Goal: Task Accomplishment & Management: Manage account settings

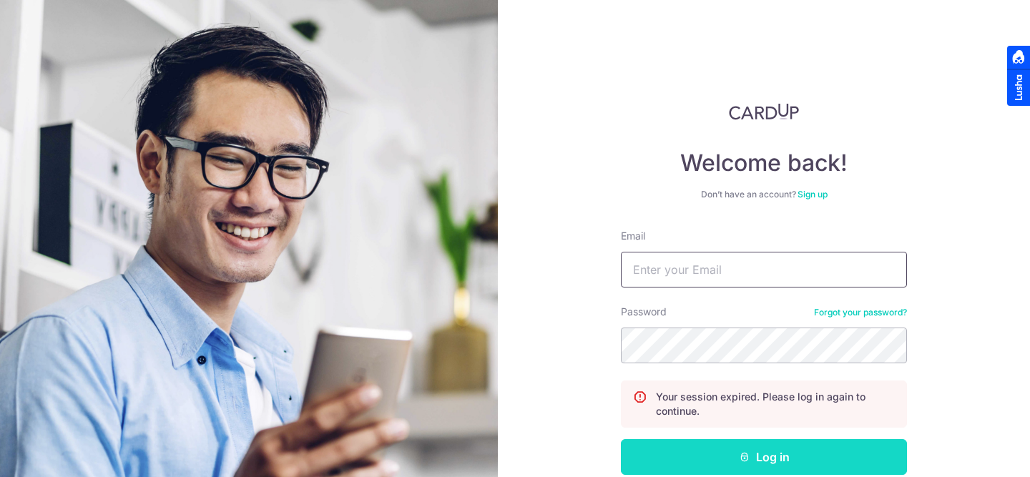
type input "[EMAIL_ADDRESS][DOMAIN_NAME]"
click at [706, 444] on button "Log in" at bounding box center [764, 457] width 286 height 36
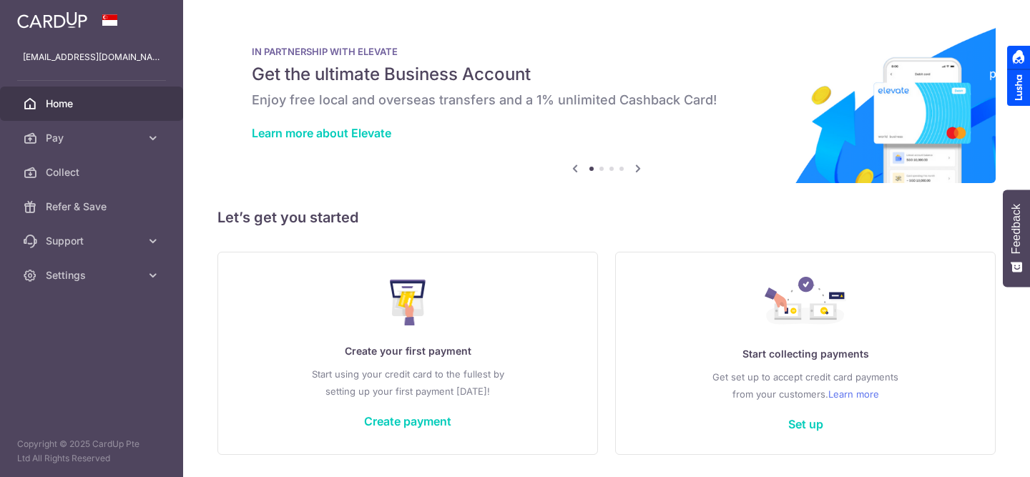
scroll to position [45, 0]
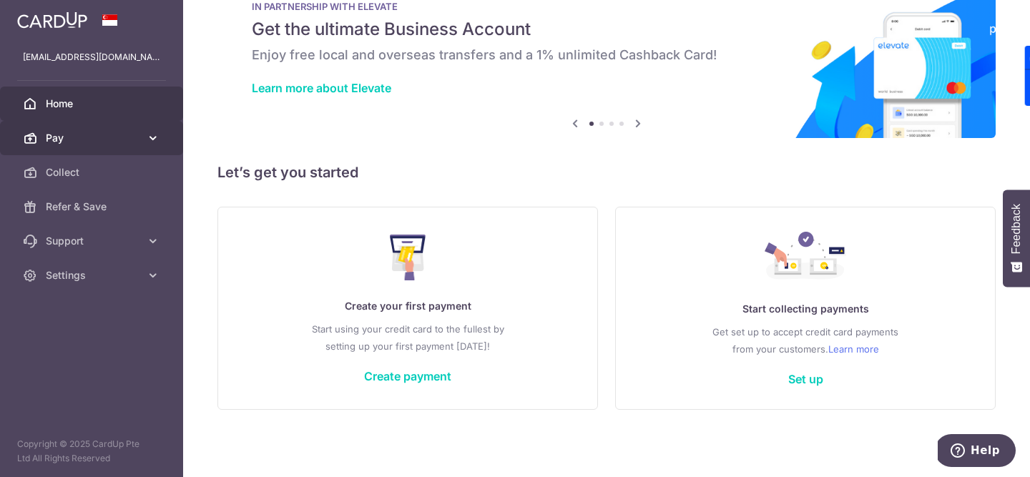
click at [65, 137] on span "Pay" at bounding box center [93, 138] width 94 height 14
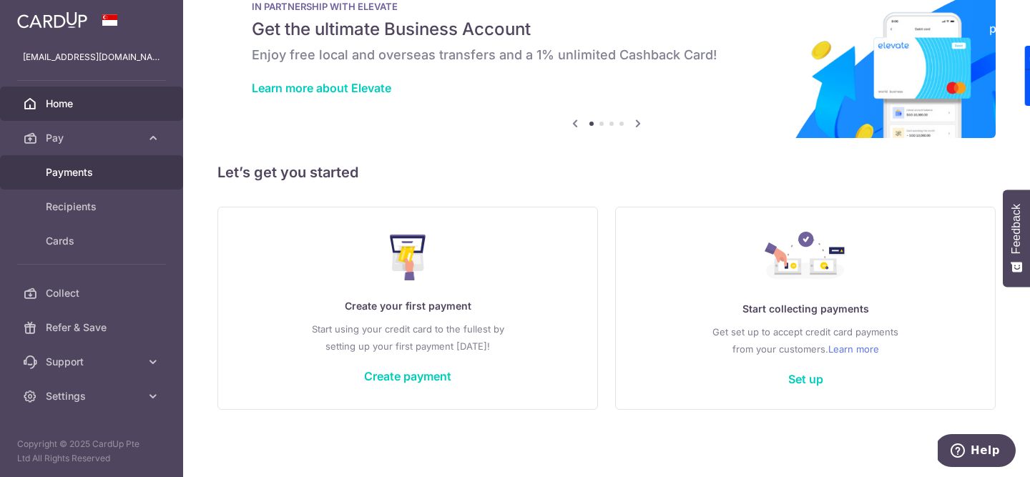
click at [69, 165] on span "Payments" at bounding box center [93, 172] width 94 height 14
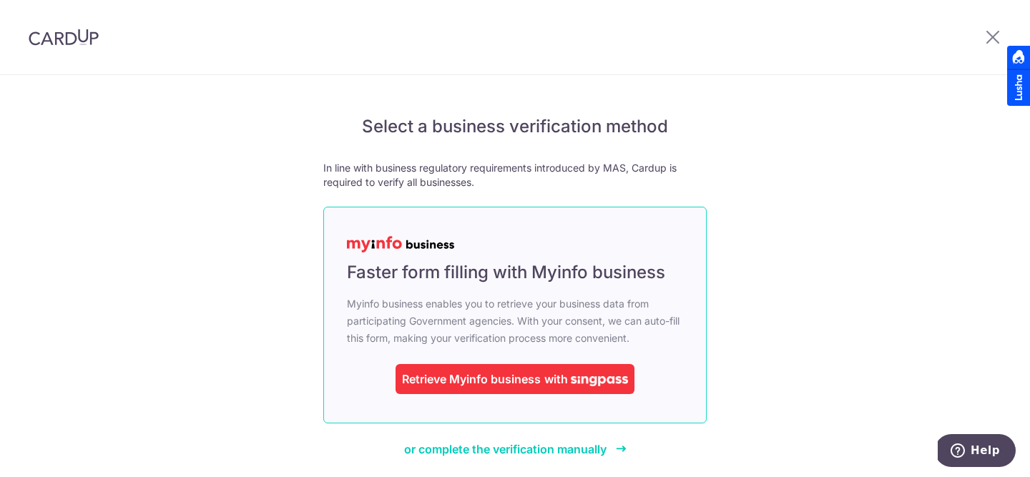
click at [514, 371] on div "Retrieve Myinfo business" at bounding box center [471, 379] width 139 height 17
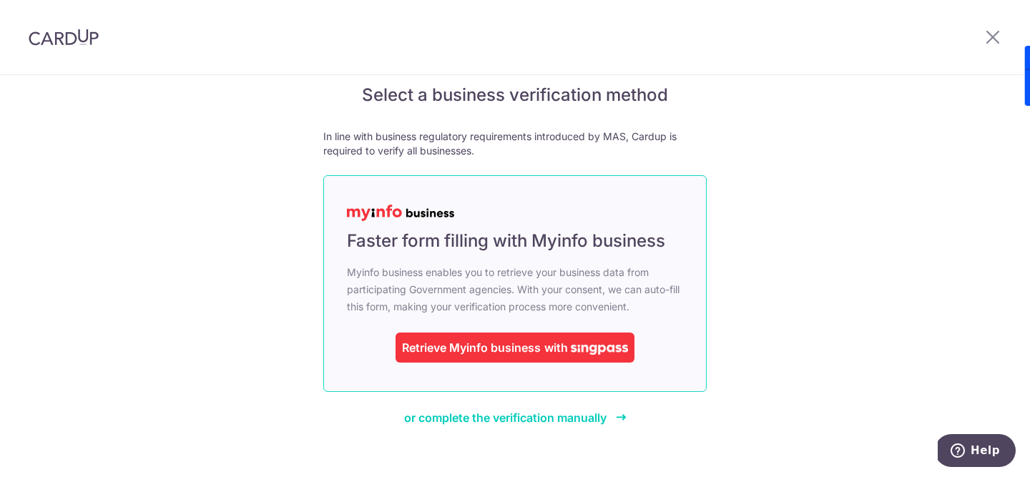
scroll to position [48, 0]
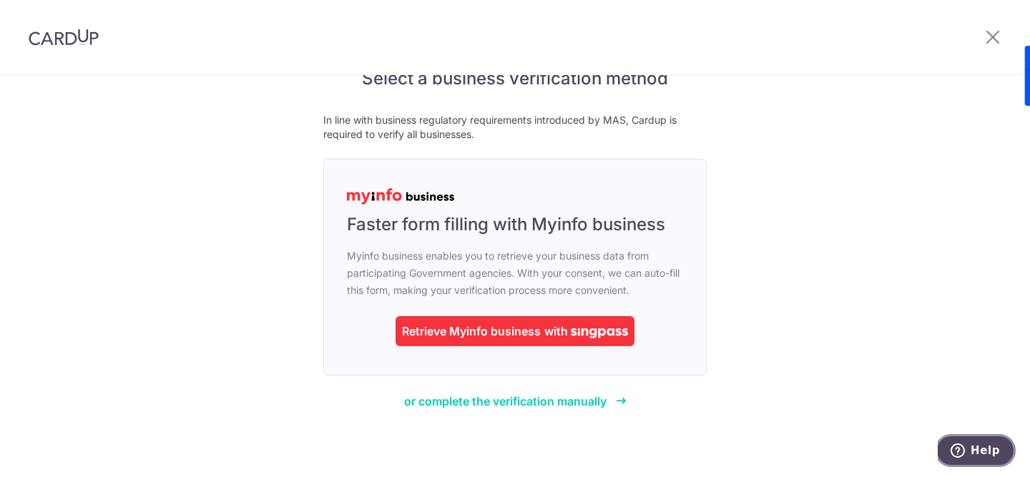
click at [978, 438] on button "Help" at bounding box center [975, 450] width 81 height 33
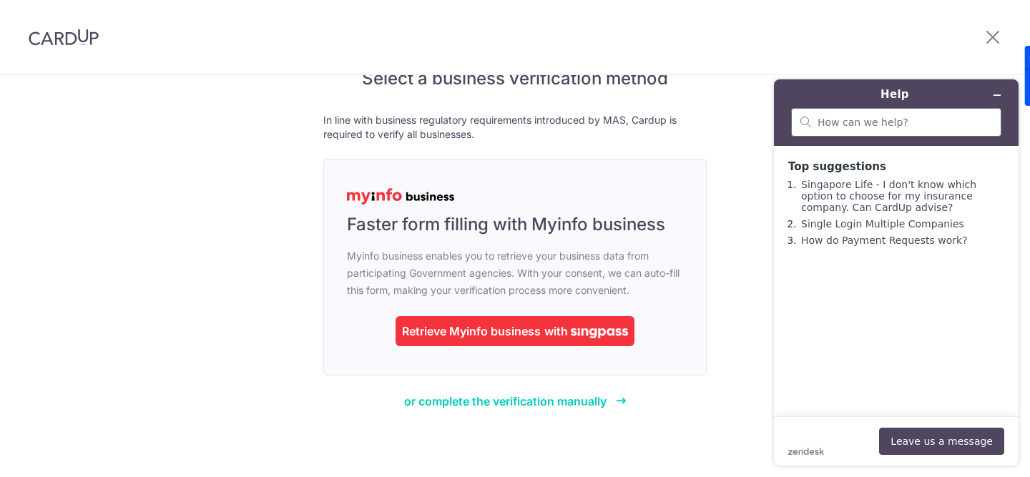
click at [942, 129] on div at bounding box center [896, 122] width 210 height 29
type input "I am not a business but they are asking for business verification method"
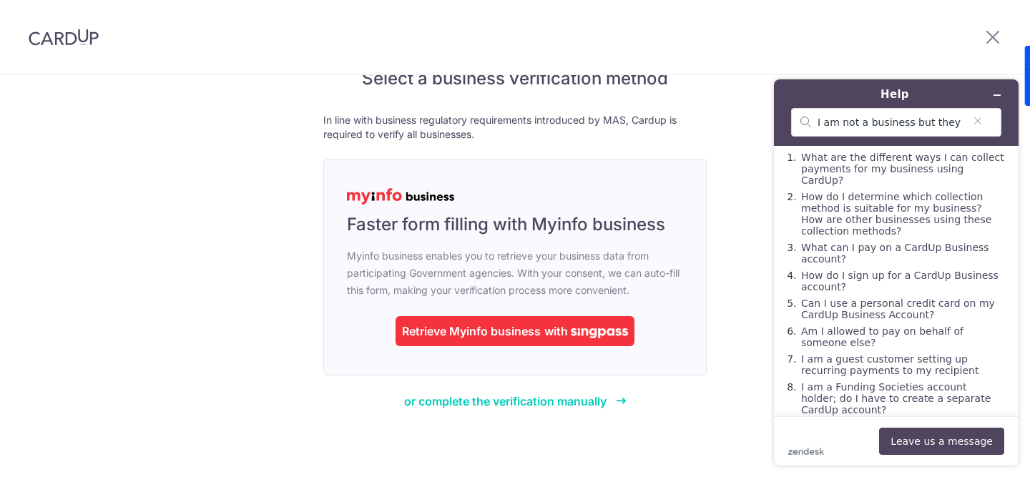
scroll to position [76, 0]
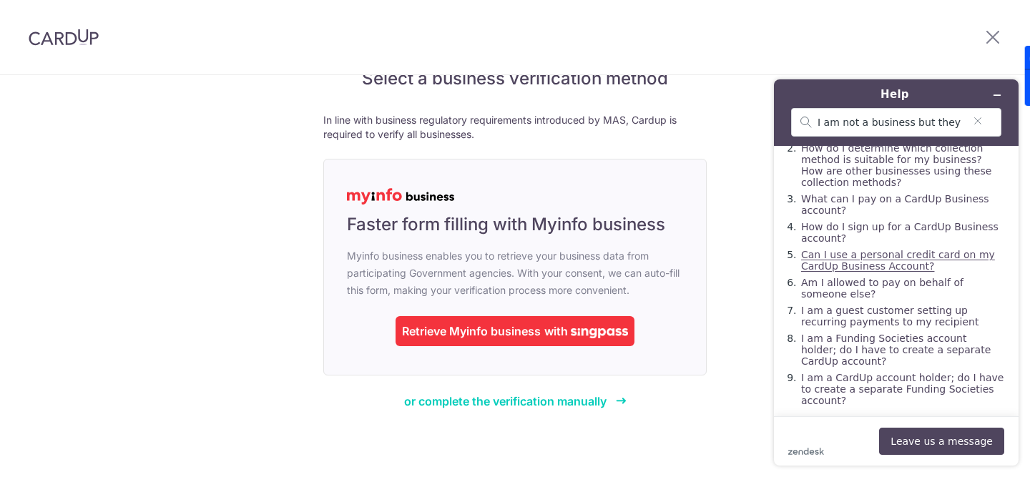
click at [889, 249] on link "Can I use a personal credit card on my CardUp Business Account?" at bounding box center [898, 260] width 194 height 23
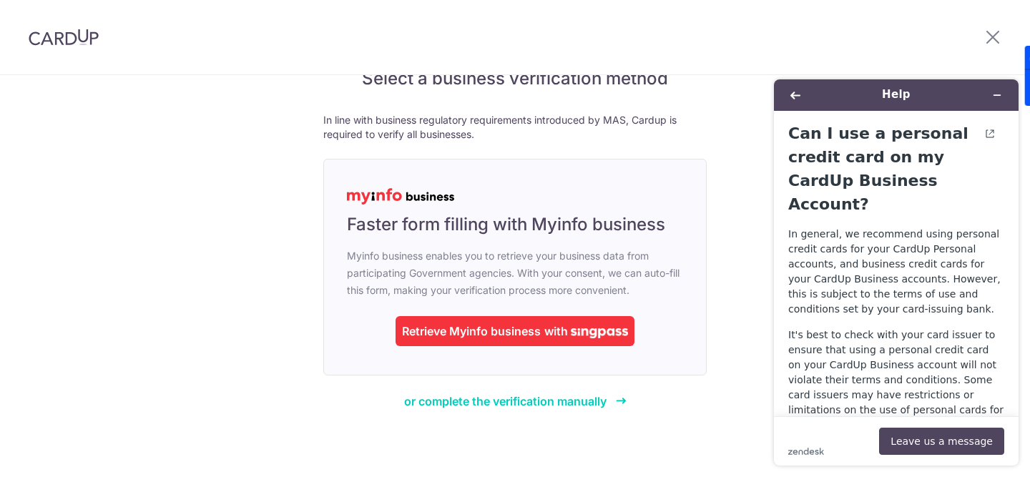
scroll to position [120, 0]
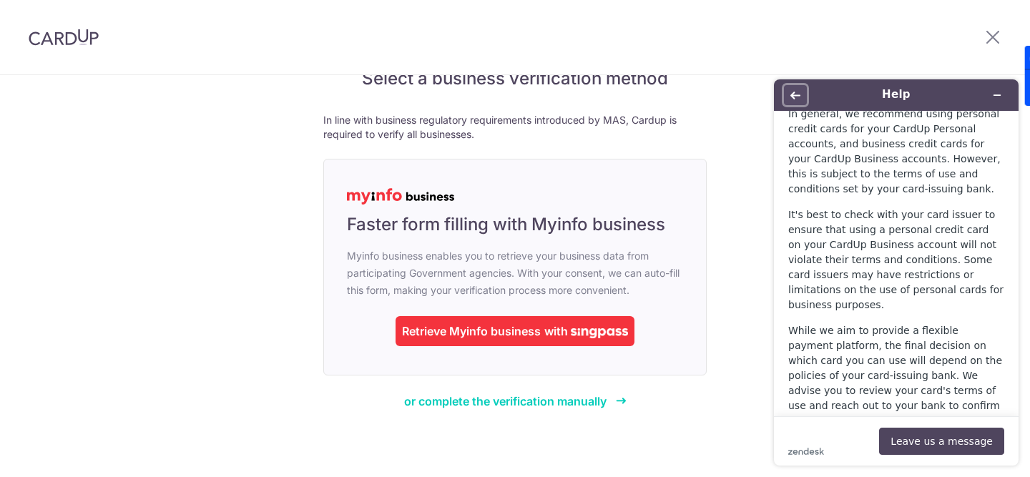
click at [791, 102] on button "Back" at bounding box center [795, 95] width 23 height 20
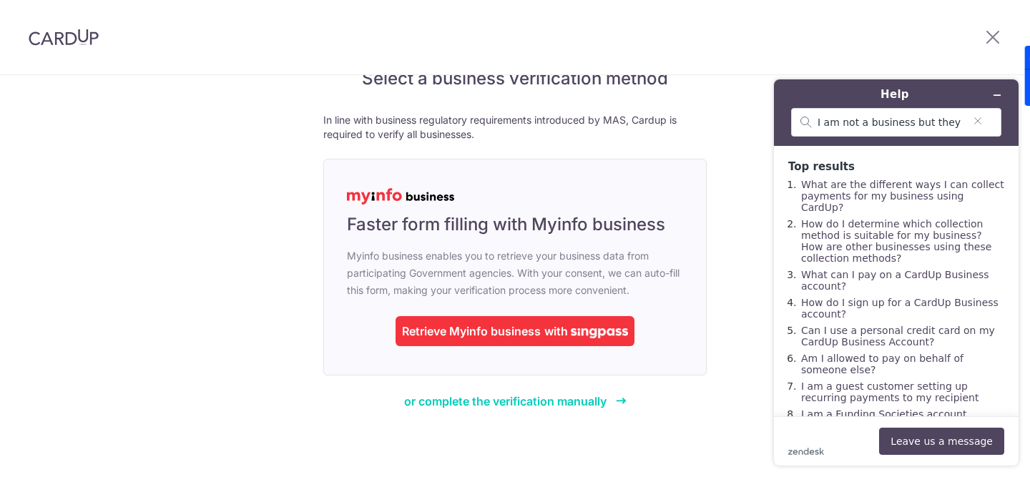
click at [720, 198] on div "Select a business verification method In line with business regulatory requirem…" at bounding box center [515, 252] width 1030 height 450
click at [1009, 90] on header "Help I am not a business but they are asking for business verification method" at bounding box center [896, 112] width 245 height 67
click at [1003, 90] on button "Minimise widget" at bounding box center [997, 95] width 23 height 20
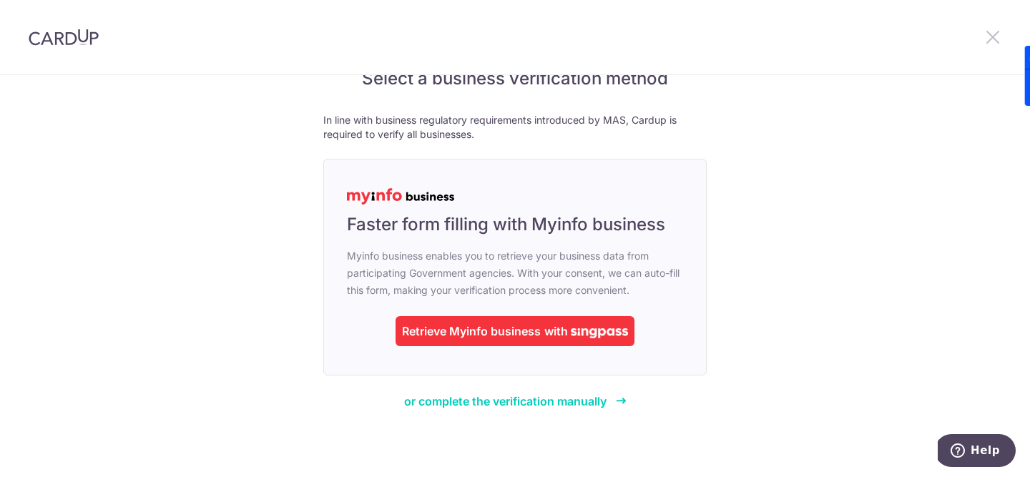
click at [985, 31] on icon at bounding box center [993, 37] width 17 height 18
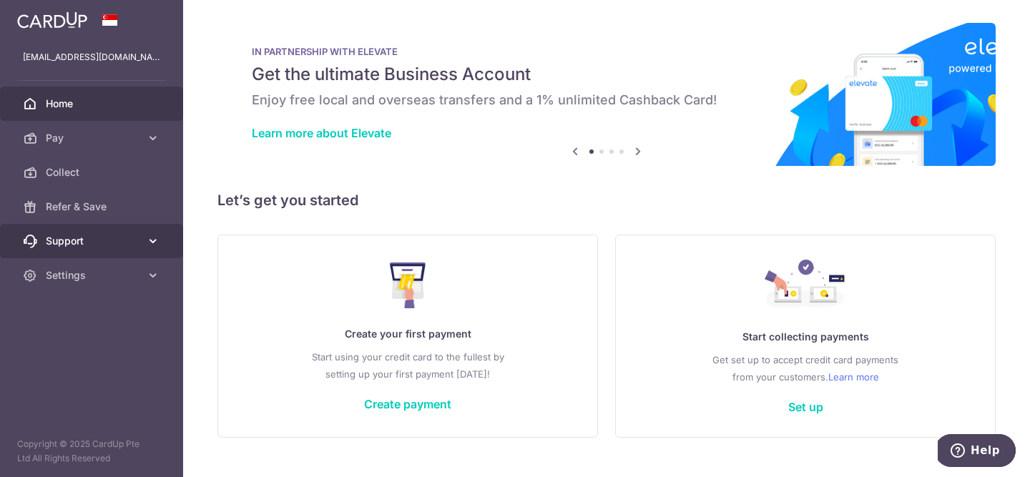
click at [91, 240] on span "Support" at bounding box center [93, 241] width 94 height 14
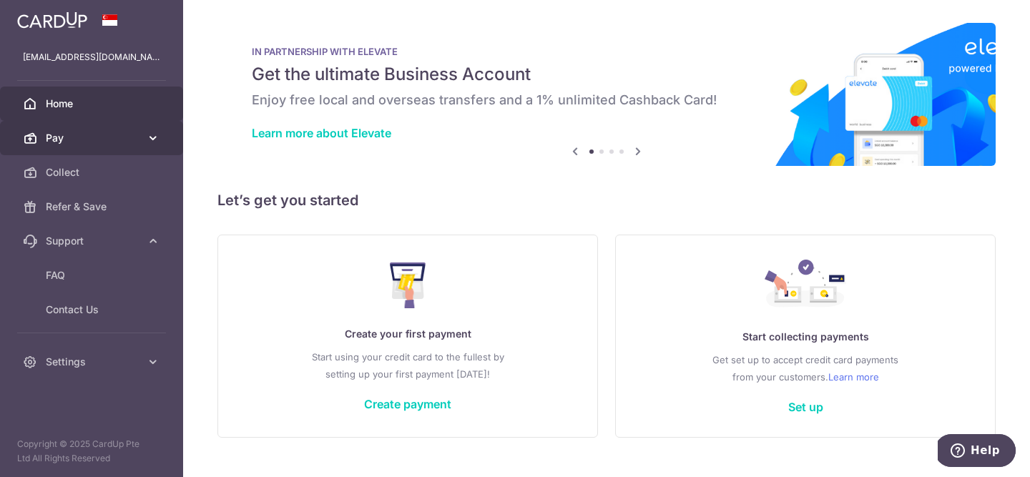
click at [152, 132] on icon at bounding box center [153, 138] width 14 height 14
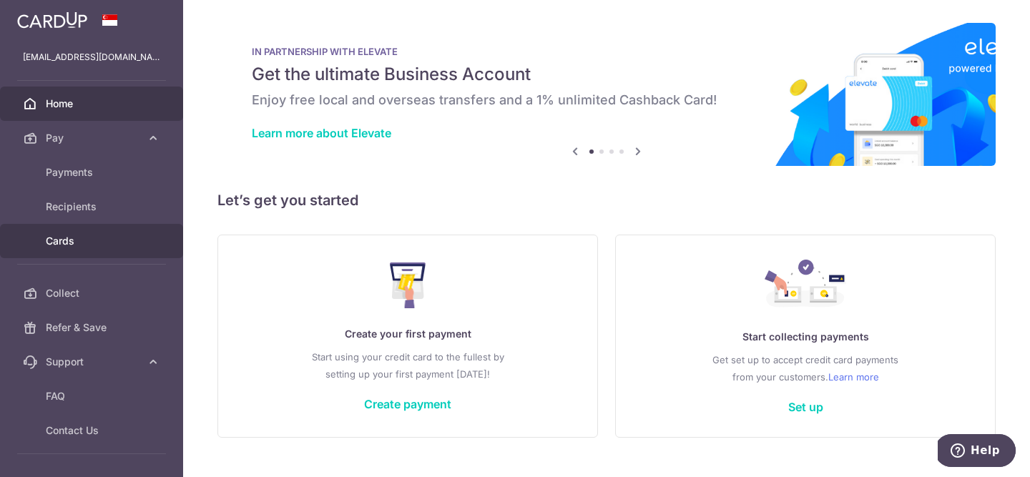
click at [120, 248] on span "Cards" at bounding box center [93, 241] width 94 height 14
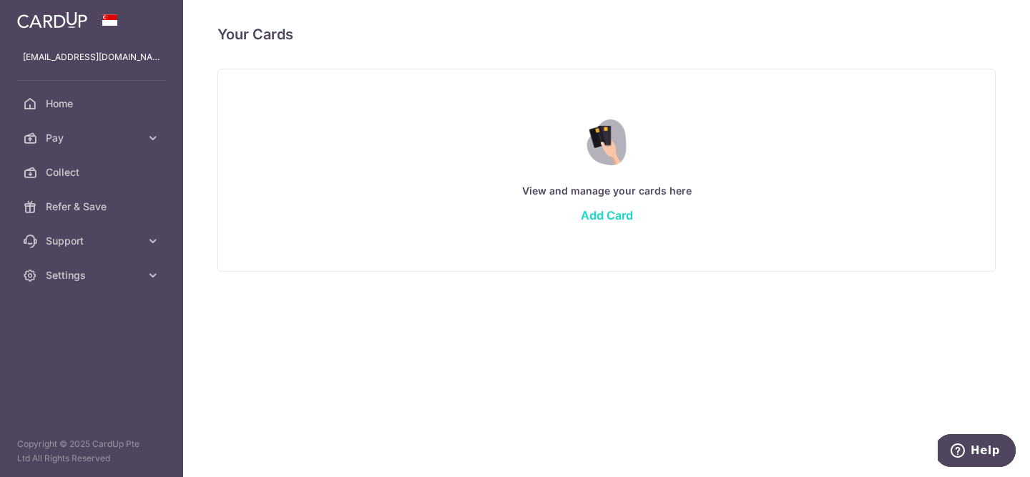
click at [619, 215] on link "Add Card" at bounding box center [607, 215] width 52 height 14
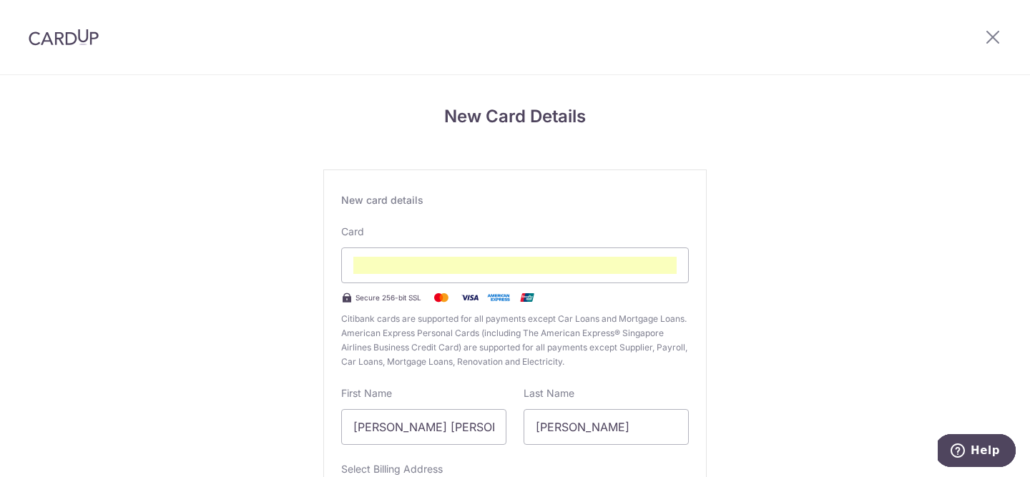
scroll to position [199, 0]
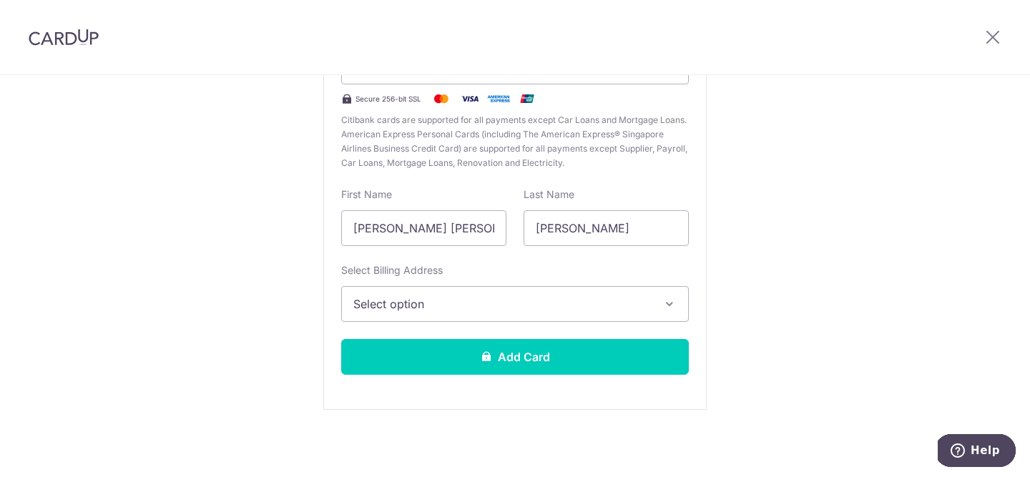
click at [553, 298] on span "Select option" at bounding box center [503, 304] width 298 height 17
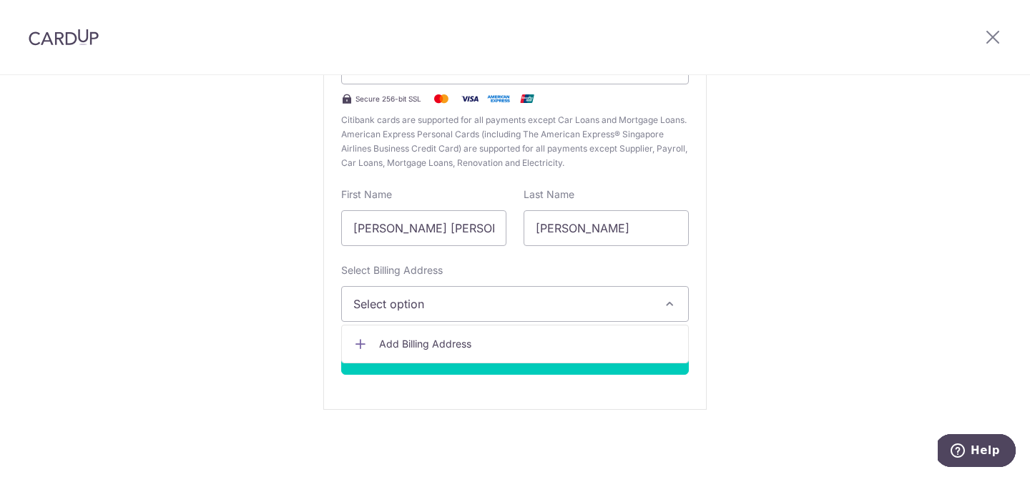
click at [560, 377] on div "New card details Your card number is incomplete. Card Secure 256-bit SSL Citiba…" at bounding box center [515, 190] width 384 height 439
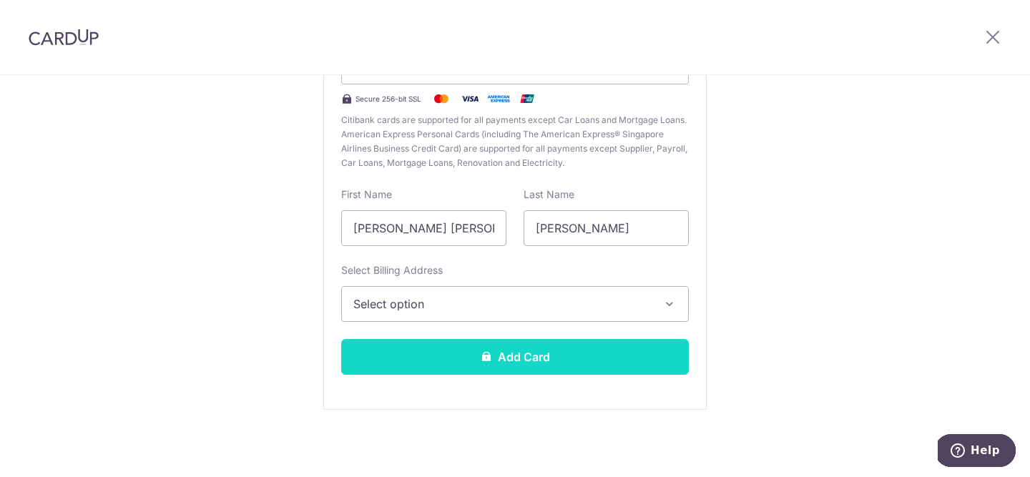
click at [560, 346] on button "Add Card" at bounding box center [515, 357] width 348 height 36
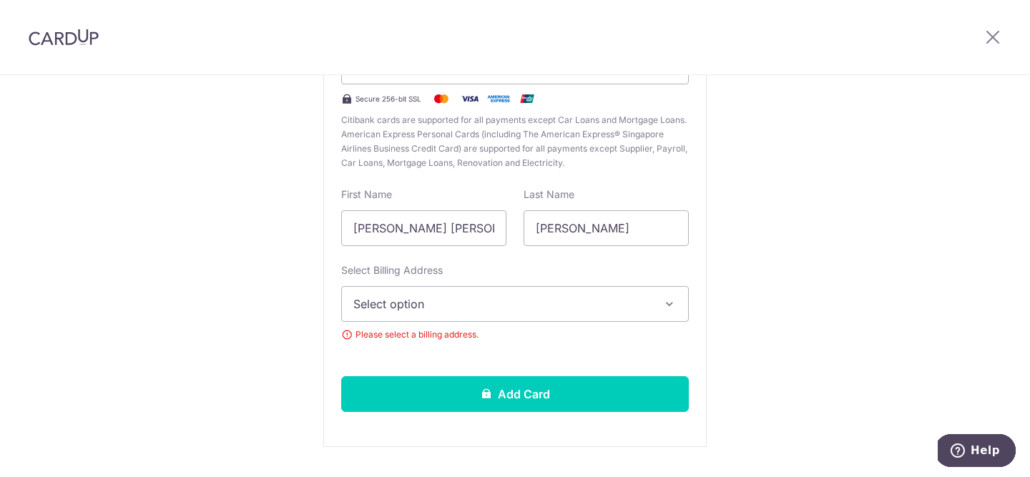
click at [556, 309] on span "Select option" at bounding box center [503, 304] width 298 height 17
click at [547, 333] on link "Add Billing Address" at bounding box center [515, 344] width 346 height 26
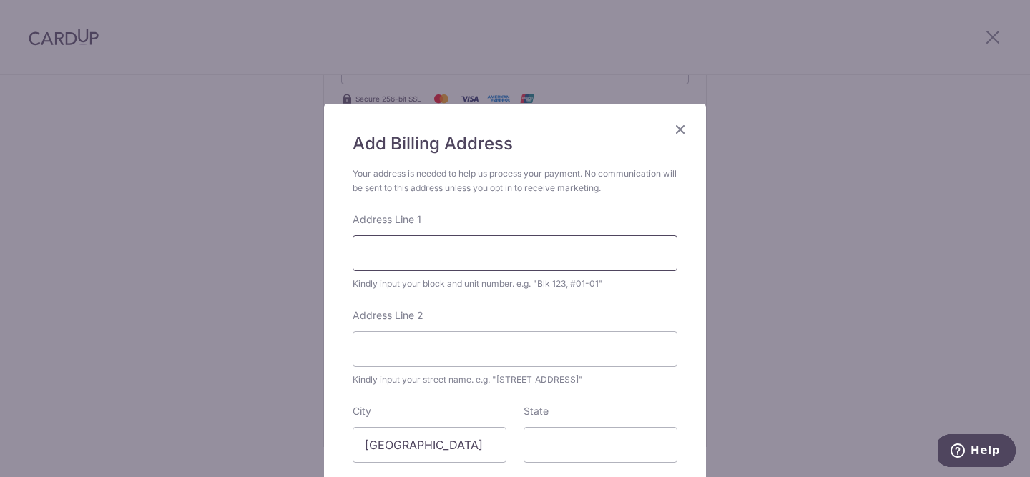
click at [537, 249] on input "Address Line 1" at bounding box center [515, 253] width 325 height 36
type input "6 lorong toa payoh"
type input "05-181"
type input "310006"
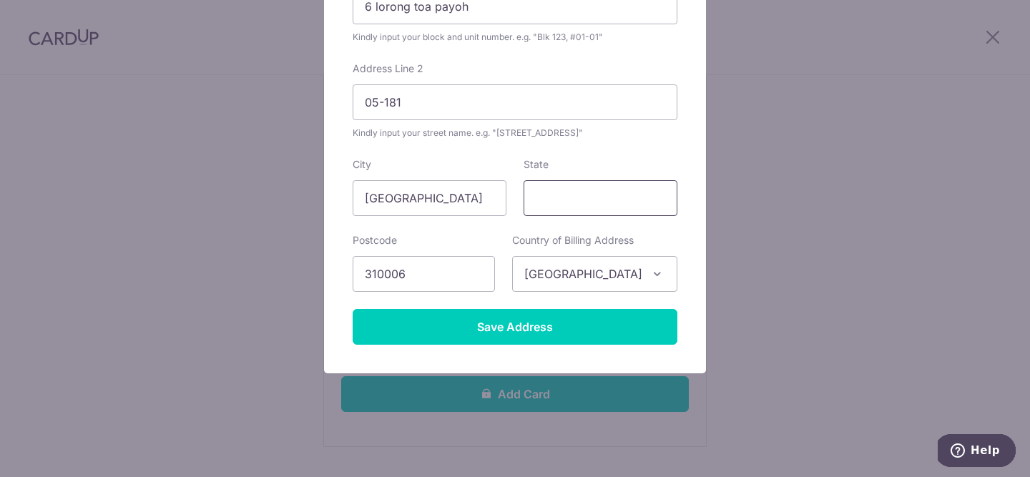
click at [556, 210] on input "State" at bounding box center [601, 198] width 154 height 36
click at [557, 270] on span "Singapore" at bounding box center [595, 274] width 164 height 34
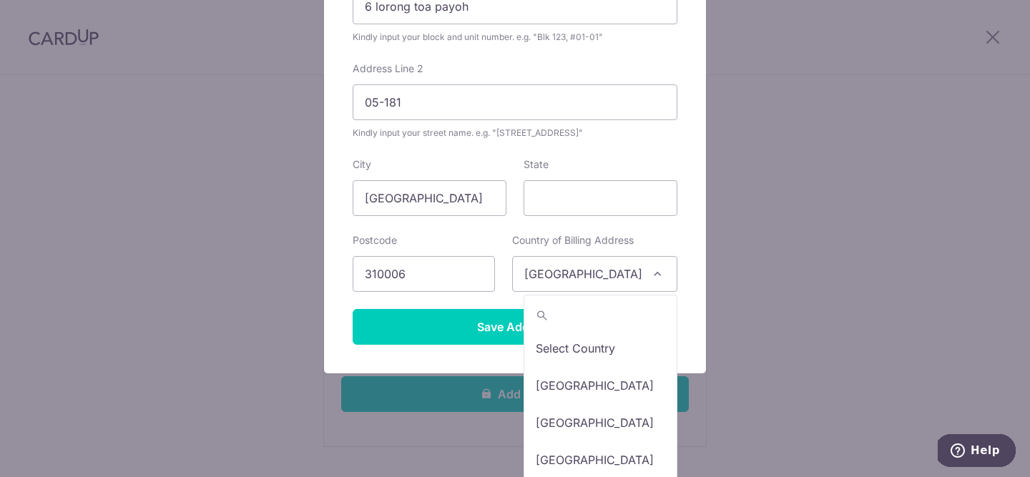
scroll to position [7651, 0]
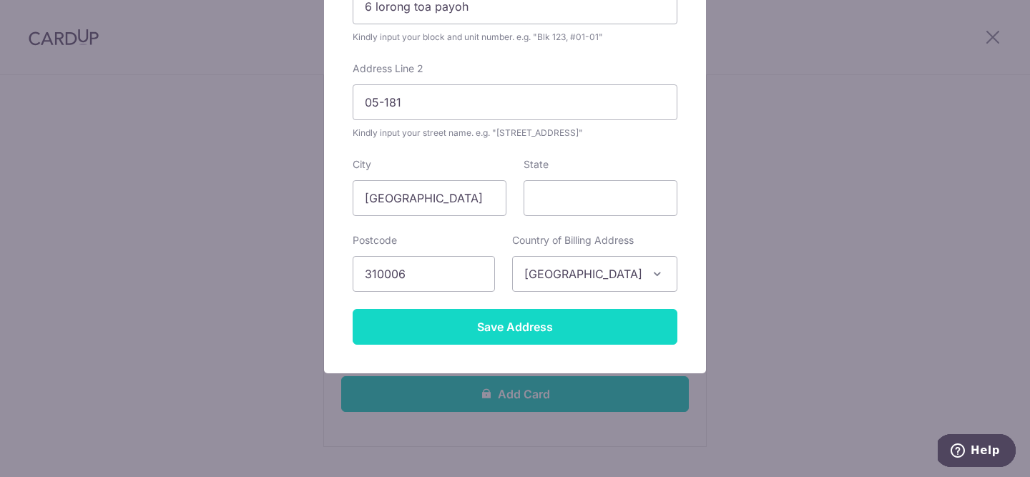
click at [532, 332] on input "Save Address" at bounding box center [515, 327] width 325 height 36
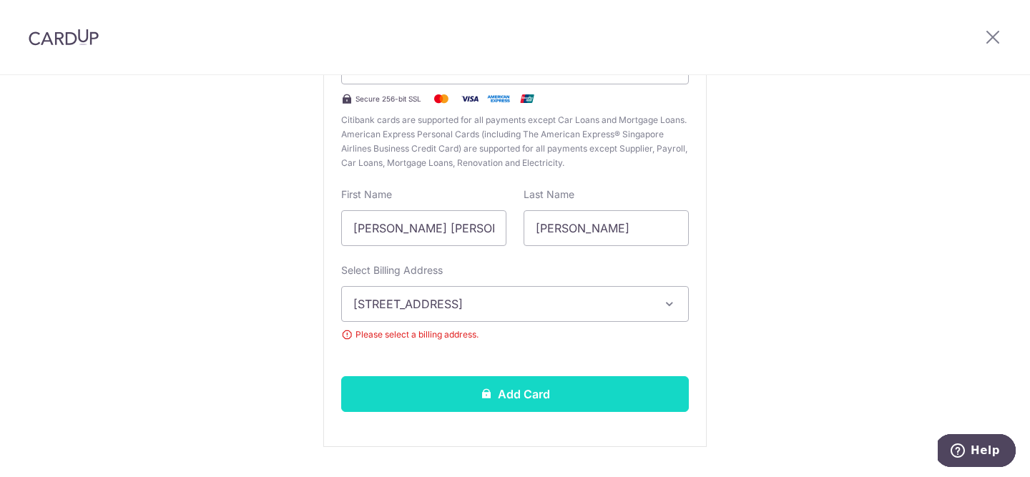
click at [539, 410] on button "Add Card" at bounding box center [515, 394] width 348 height 36
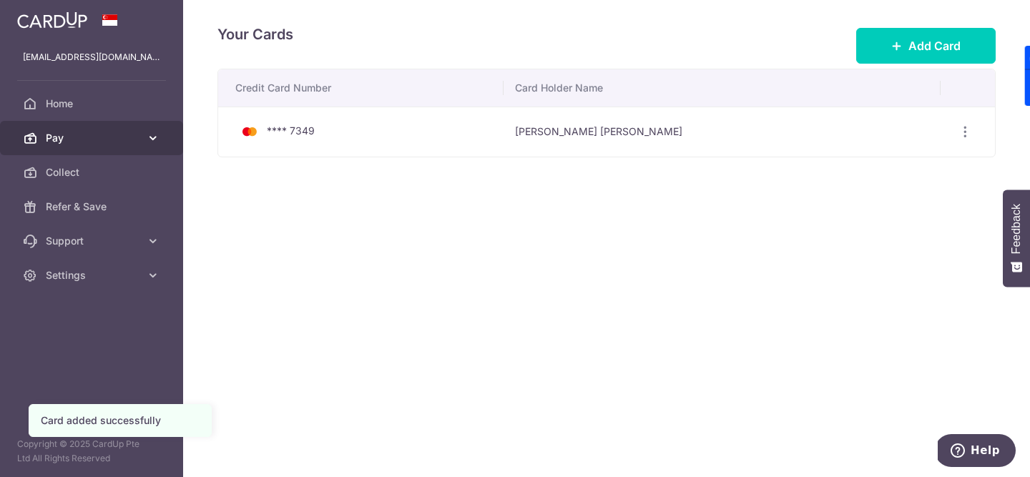
click at [74, 138] on span "Pay" at bounding box center [93, 138] width 94 height 14
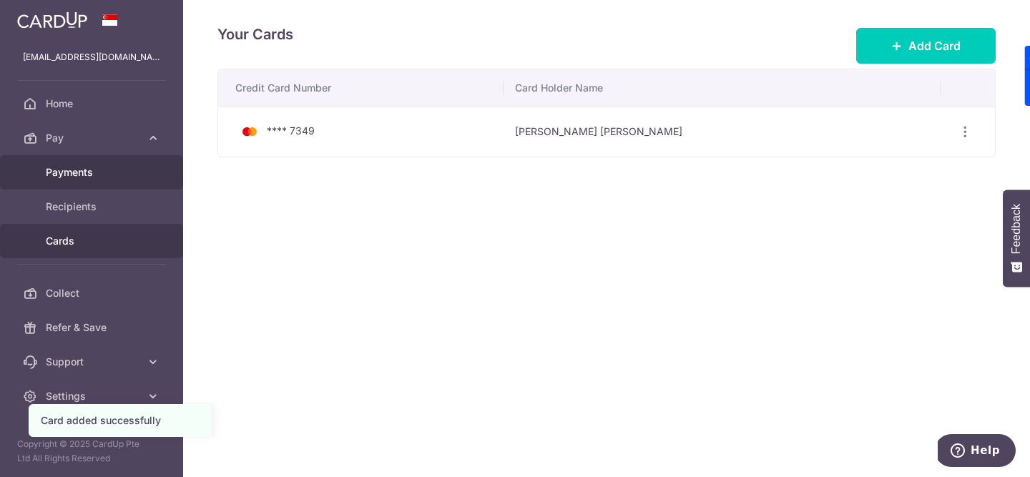
click at [73, 174] on span "Payments" at bounding box center [93, 172] width 94 height 14
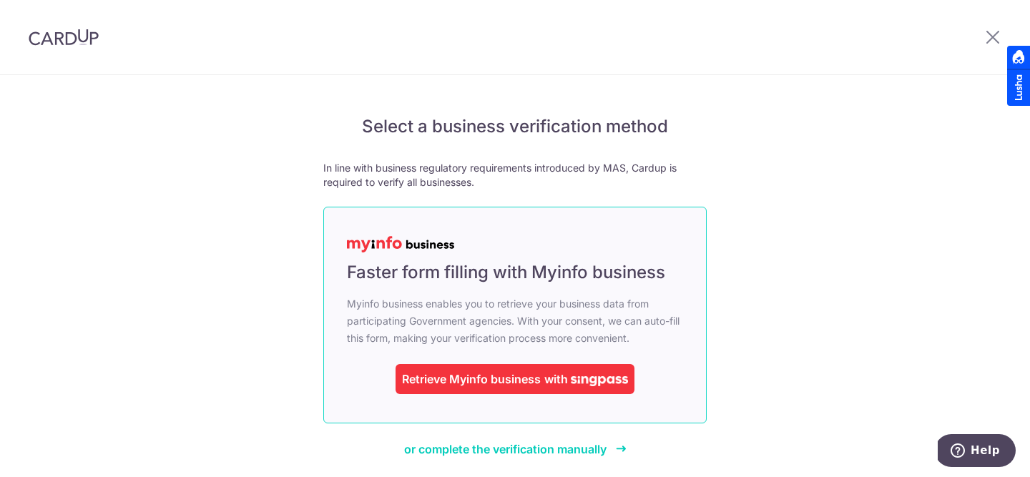
scroll to position [48, 0]
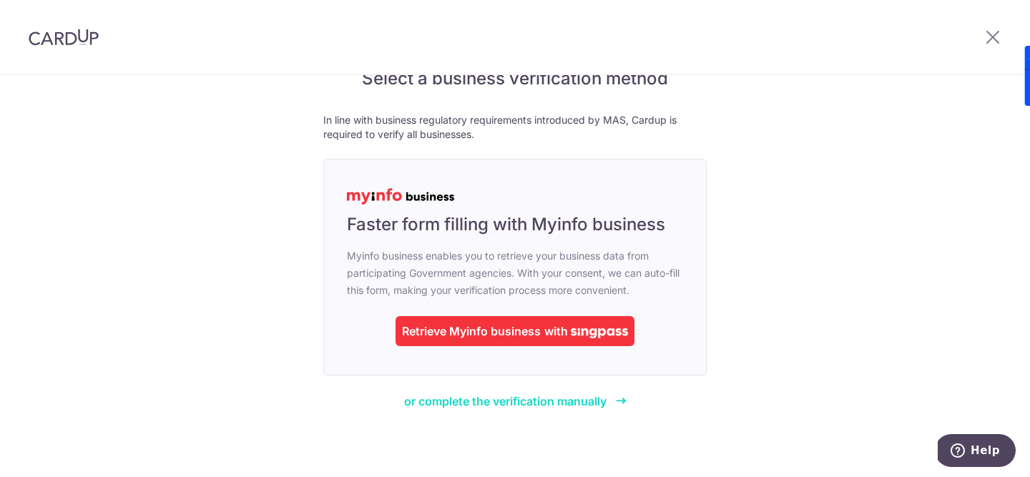
click at [611, 403] on link "or complete the verification manually" at bounding box center [515, 401] width 223 height 17
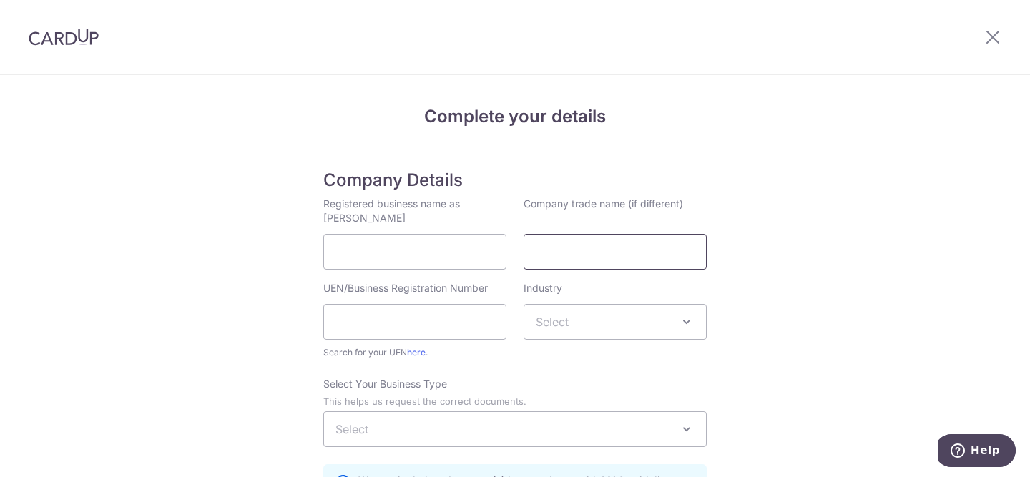
click at [601, 263] on input "Company trade name (if different)" at bounding box center [615, 252] width 183 height 36
click at [432, 260] on input "Registered business name as per ACRA" at bounding box center [414, 252] width 183 height 36
click at [577, 175] on h5 "Company Details" at bounding box center [515, 180] width 384 height 21
click at [1005, 34] on div at bounding box center [993, 37] width 74 height 74
click at [999, 34] on icon at bounding box center [993, 37] width 17 height 18
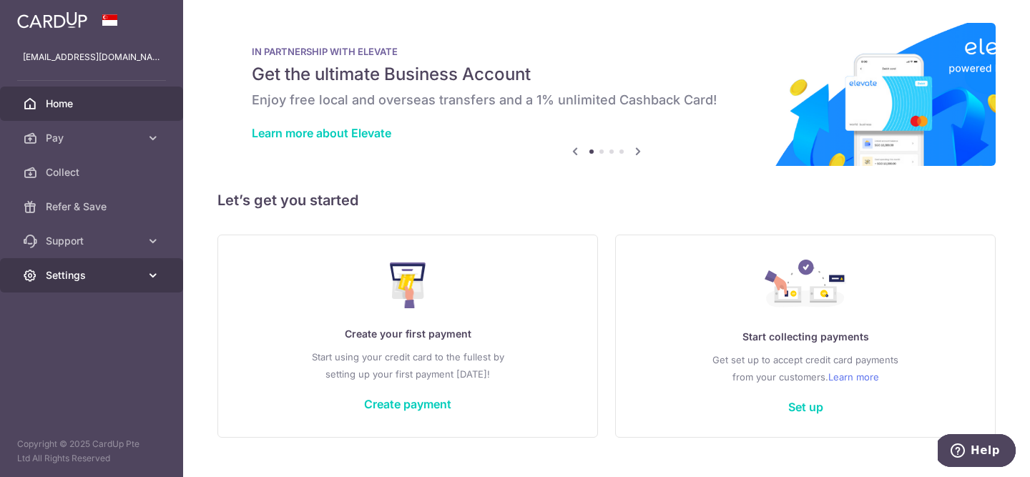
click at [61, 278] on span "Settings" at bounding box center [93, 275] width 94 height 14
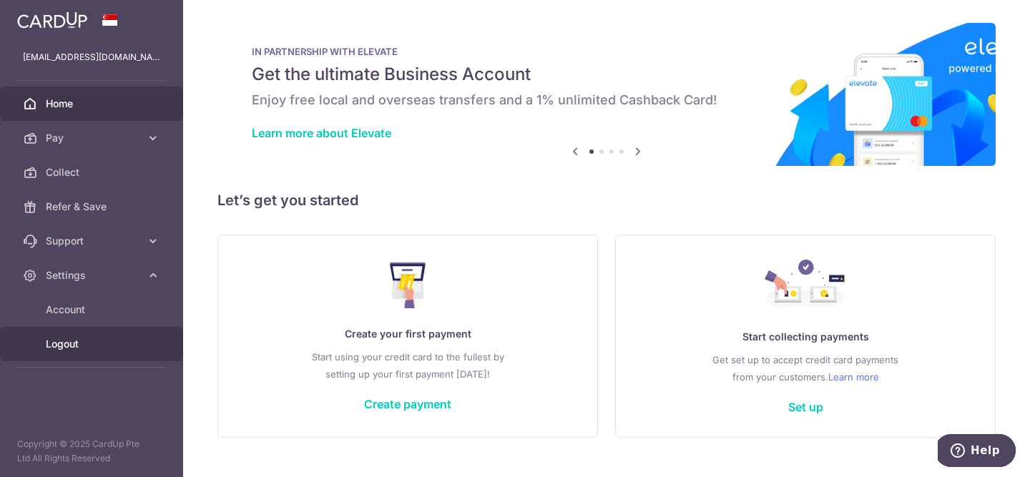
click at [68, 333] on link "Logout" at bounding box center [91, 344] width 183 height 34
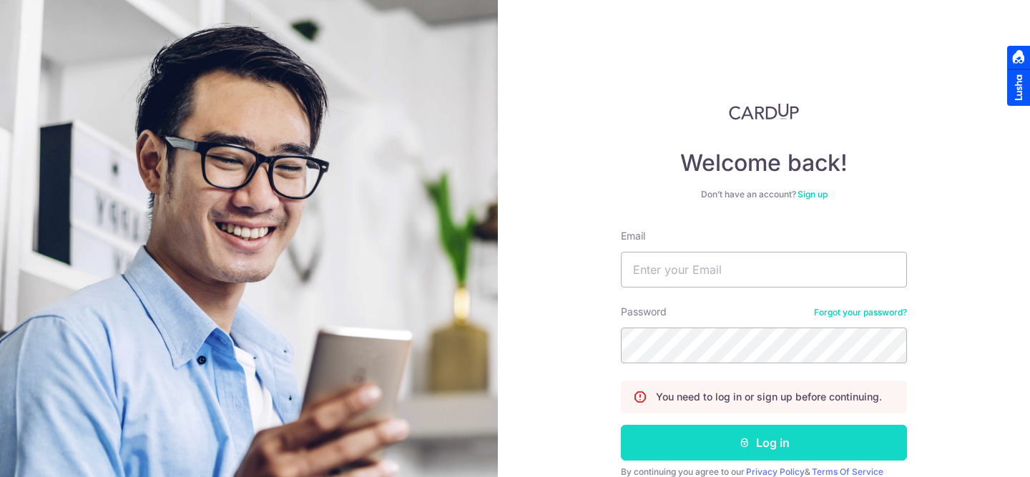
type input "[EMAIL_ADDRESS][DOMAIN_NAME]"
click at [703, 455] on button "Log in" at bounding box center [764, 443] width 286 height 36
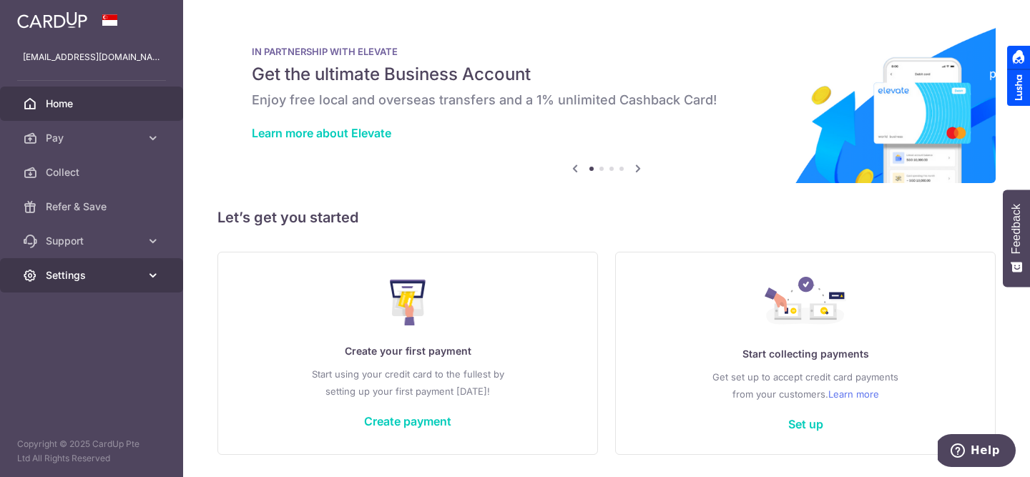
click at [71, 281] on span "Settings" at bounding box center [93, 275] width 94 height 14
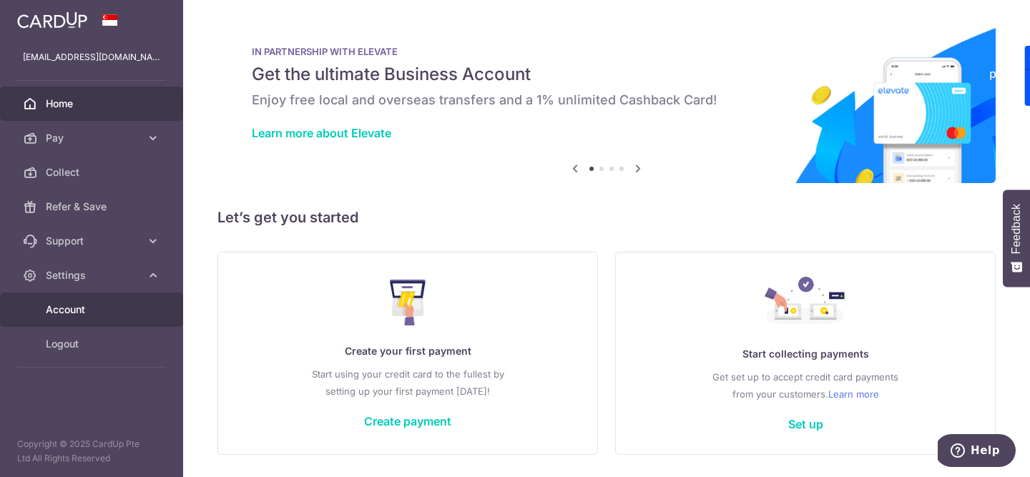
click at [52, 317] on link "Account" at bounding box center [91, 310] width 183 height 34
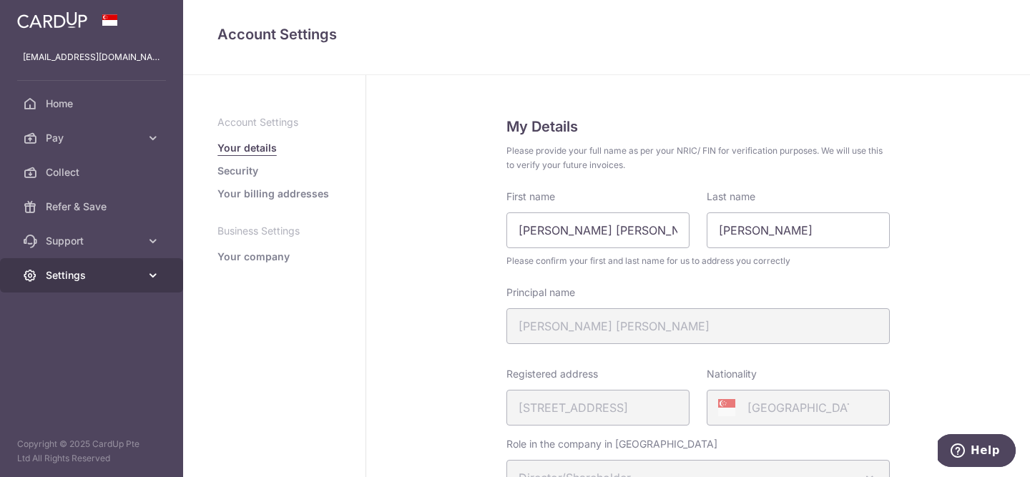
click at [74, 278] on span "Settings" at bounding box center [93, 275] width 94 height 14
click at [97, 286] on link "Settings" at bounding box center [91, 275] width 183 height 34
click at [105, 286] on link "Settings" at bounding box center [91, 275] width 183 height 34
click at [242, 234] on p "Business Settings" at bounding box center [275, 231] width 114 height 14
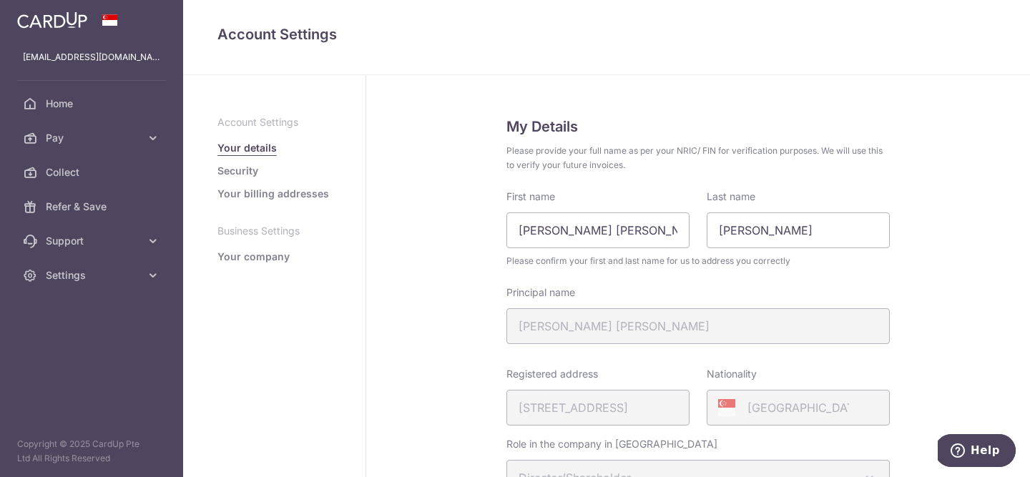
click at [243, 261] on link "Your company" at bounding box center [254, 257] width 72 height 14
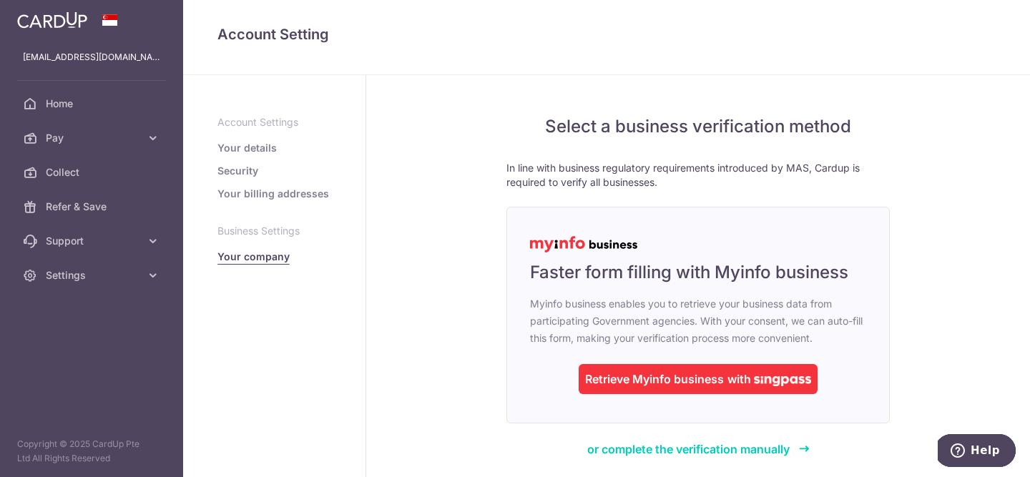
click at [245, 192] on link "Your billing addresses" at bounding box center [274, 194] width 112 height 14
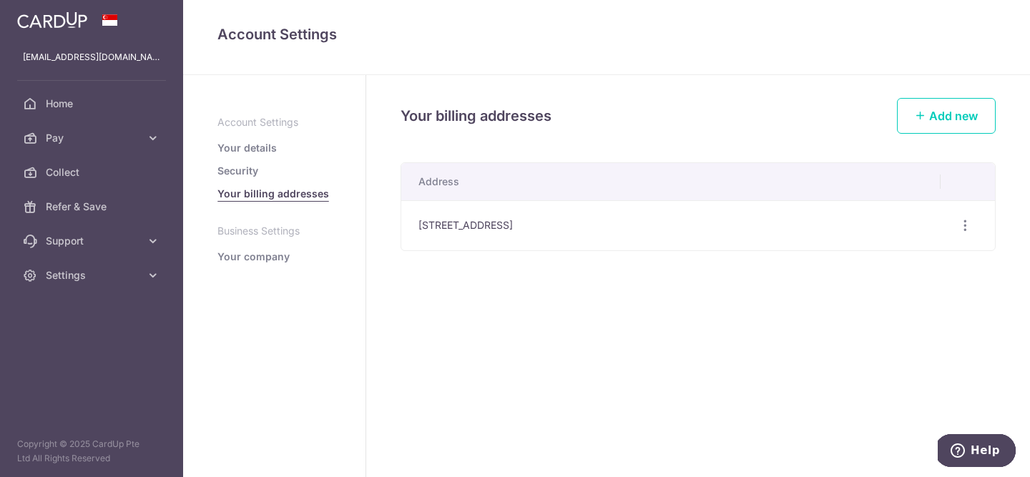
click at [240, 167] on link "Security" at bounding box center [238, 171] width 41 height 14
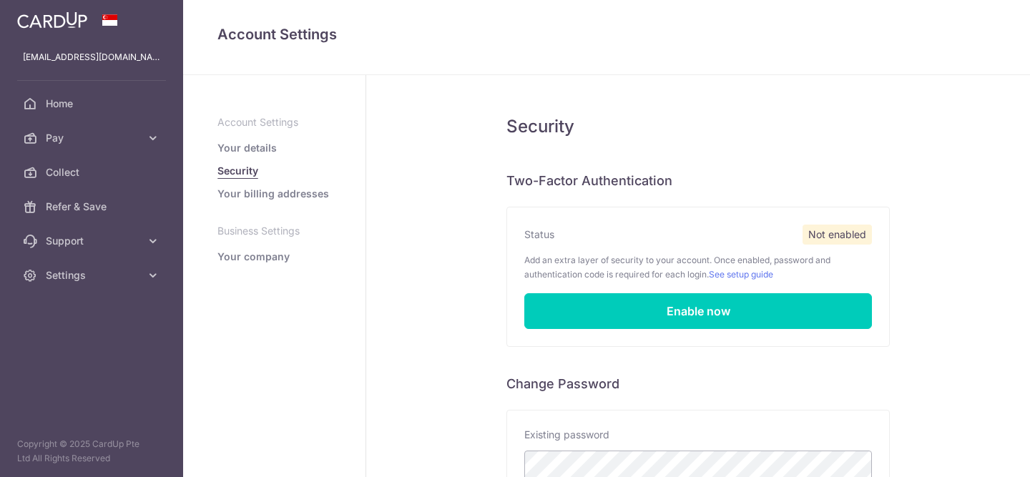
click at [240, 147] on link "Your details" at bounding box center [247, 148] width 59 height 14
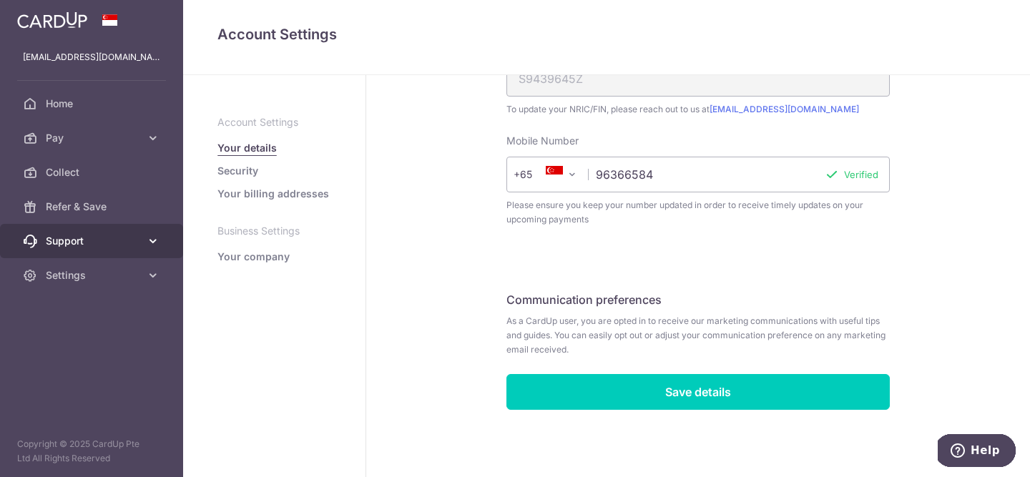
click at [95, 230] on link "Support" at bounding box center [91, 241] width 183 height 34
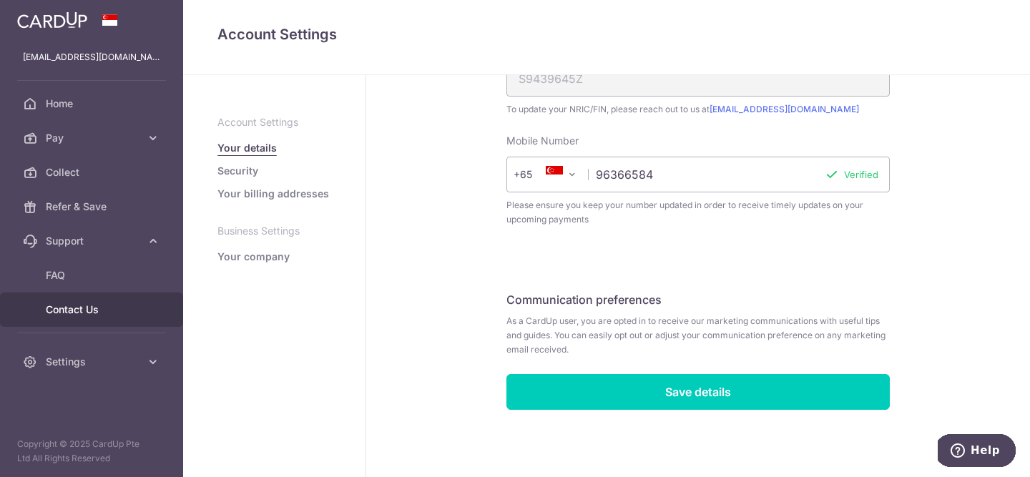
click at [82, 308] on span "Contact Us" at bounding box center [93, 310] width 94 height 14
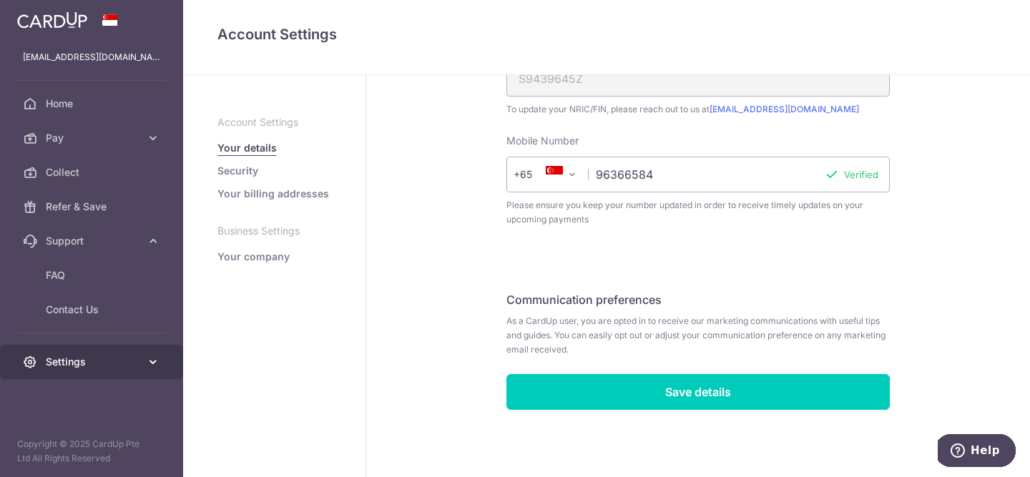
click at [54, 369] on span "Settings" at bounding box center [93, 362] width 94 height 14
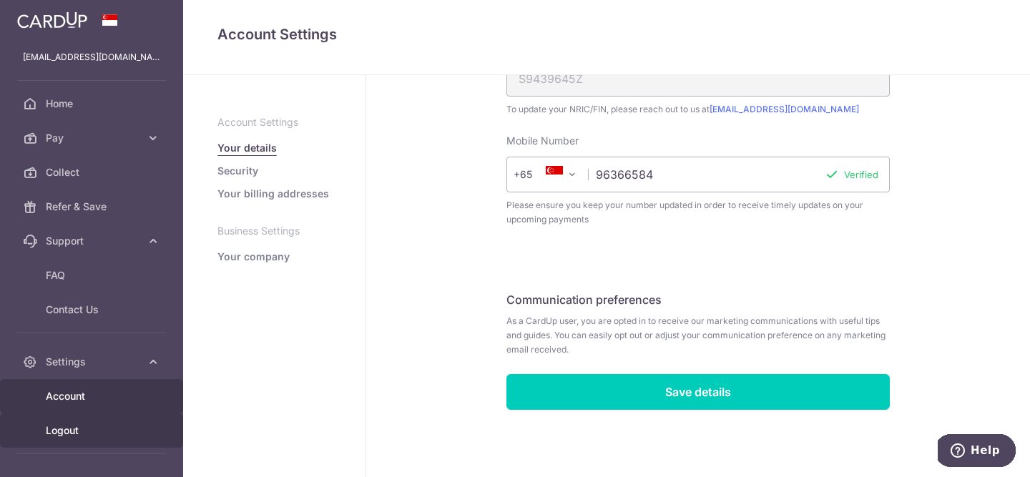
click at [52, 437] on span "Logout" at bounding box center [93, 431] width 94 height 14
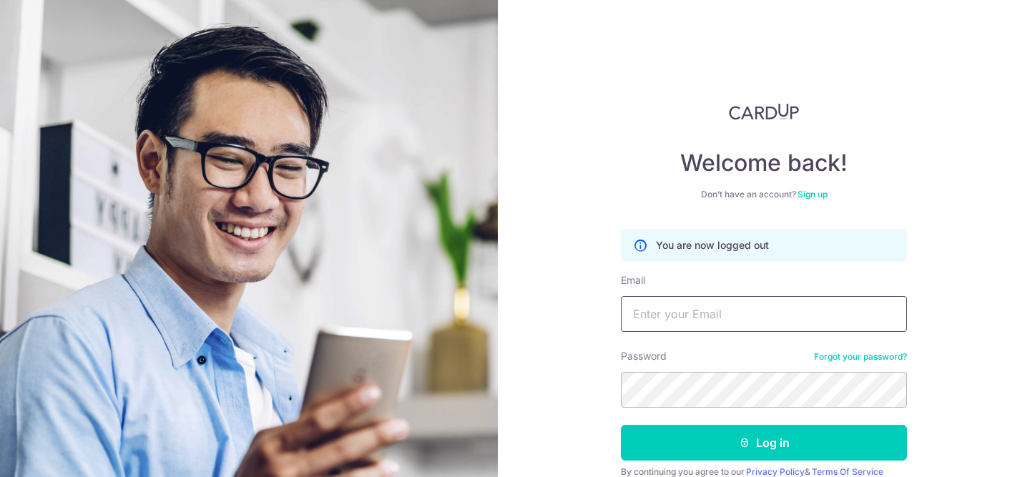
type input "[EMAIL_ADDRESS][DOMAIN_NAME]"
click at [660, 326] on input "[EMAIL_ADDRESS][DOMAIN_NAME]" at bounding box center [764, 314] width 286 height 36
click at [625, 363] on label "Password" at bounding box center [644, 356] width 46 height 14
click at [826, 195] on link "Sign up" at bounding box center [813, 194] width 30 height 11
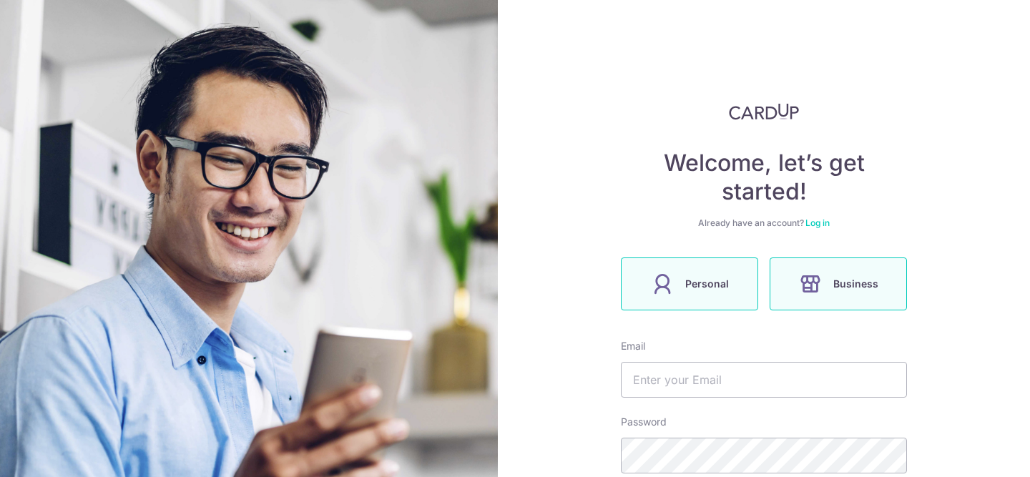
click at [693, 298] on label "Personal" at bounding box center [689, 284] width 137 height 53
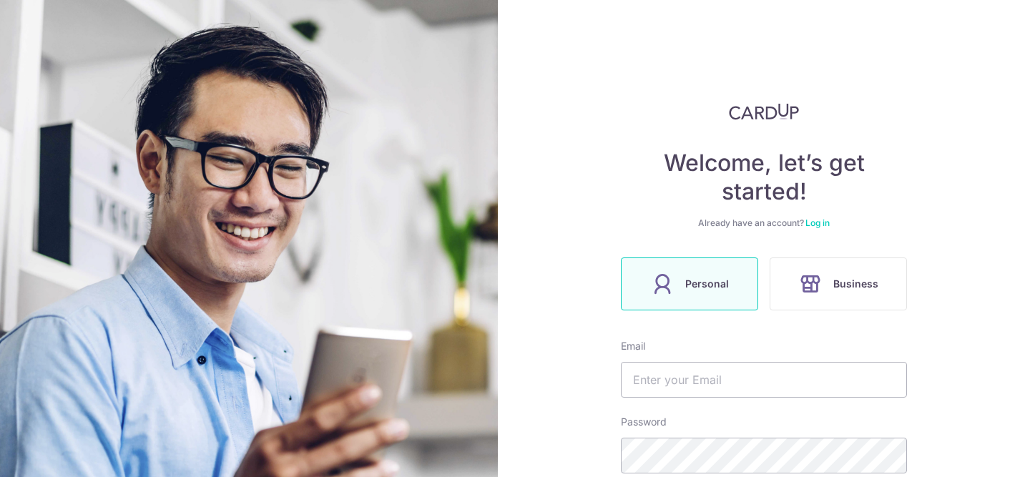
scroll to position [194, 0]
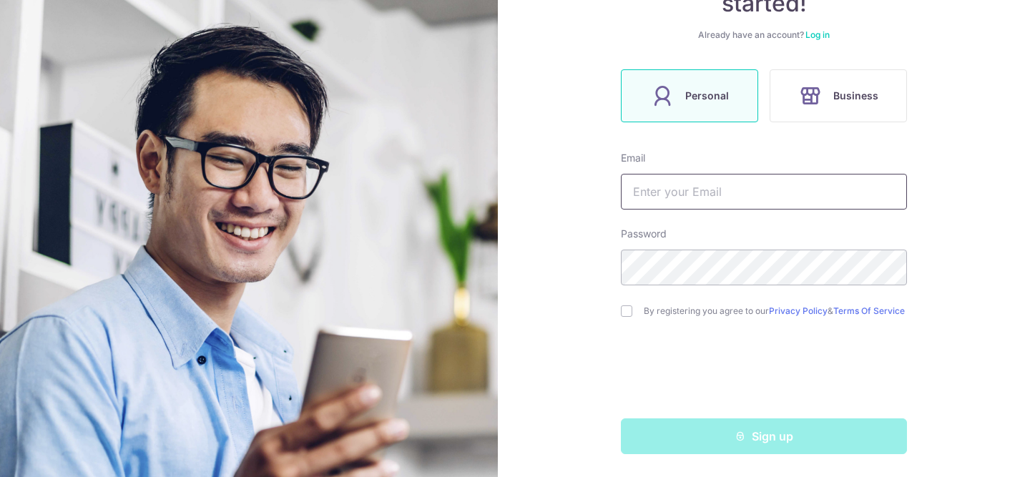
click at [661, 180] on input "text" at bounding box center [764, 192] width 286 height 36
click at [731, 183] on input "sharmeelsidhu@gmail.com" at bounding box center [764, 192] width 286 height 36
type input "[EMAIL_ADDRESS][DOMAIN_NAME]"
click at [628, 306] on input "checkbox" at bounding box center [626, 311] width 11 height 11
checkbox input "true"
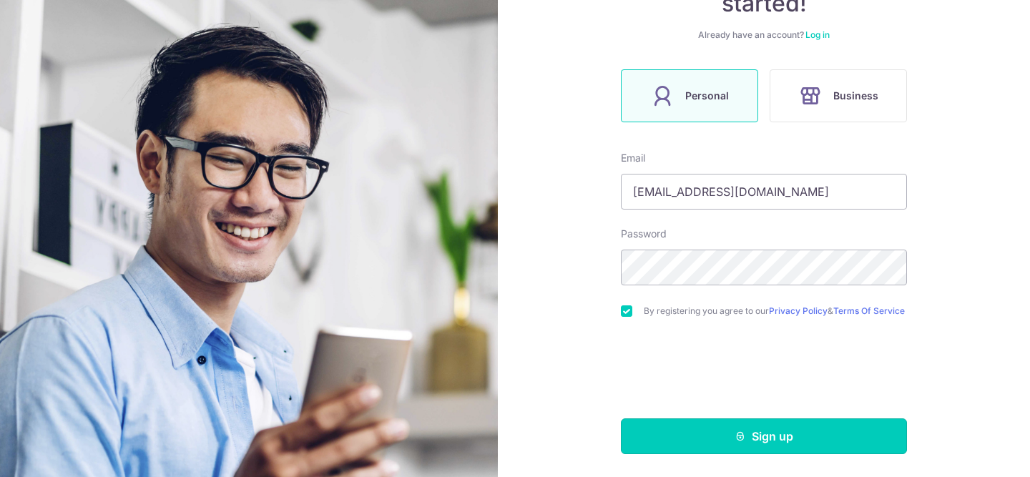
click at [696, 431] on button "Sign up" at bounding box center [764, 437] width 286 height 36
